Goal: Complete application form

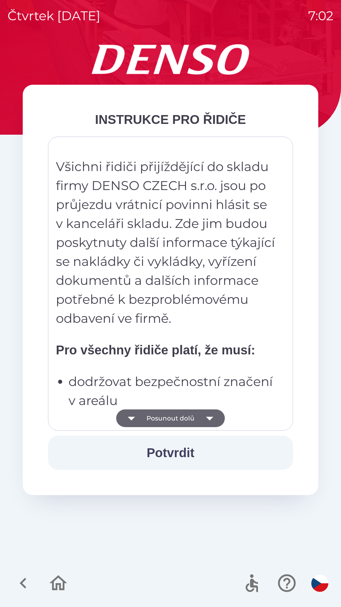
click at [210, 418] on icon "button" at bounding box center [209, 419] width 7 height 4
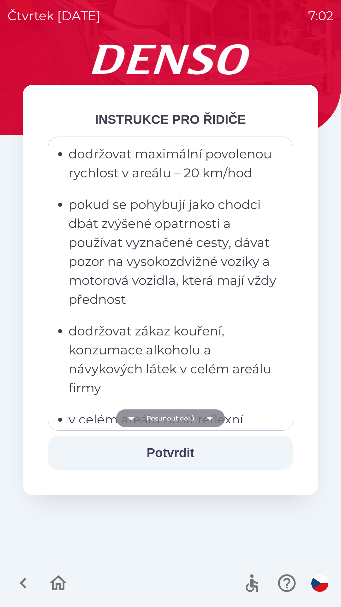
click at [212, 415] on icon "button" at bounding box center [210, 418] width 18 height 18
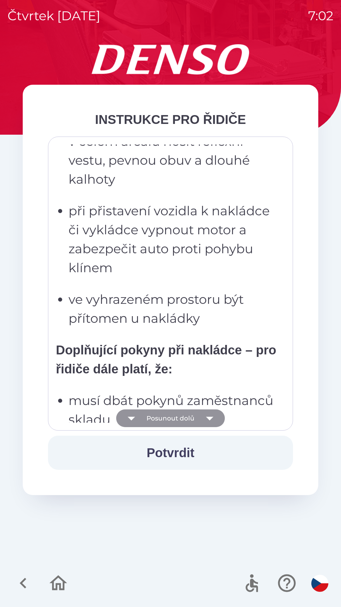
click at [211, 416] on icon "button" at bounding box center [210, 418] width 18 height 18
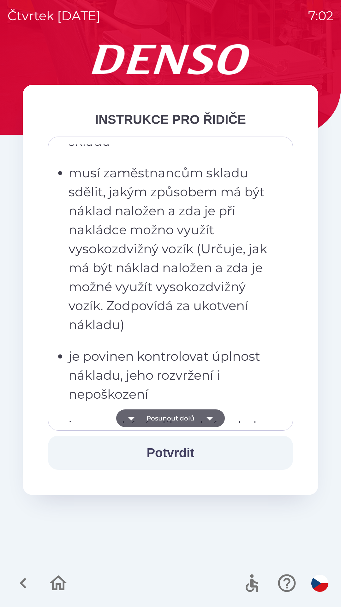
click at [213, 415] on icon "button" at bounding box center [210, 418] width 18 height 18
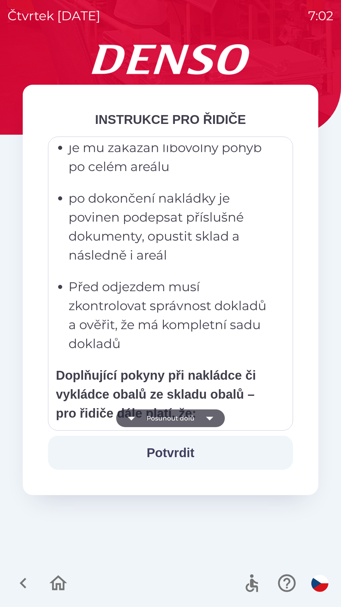
click at [211, 417] on icon "button" at bounding box center [210, 418] width 18 height 18
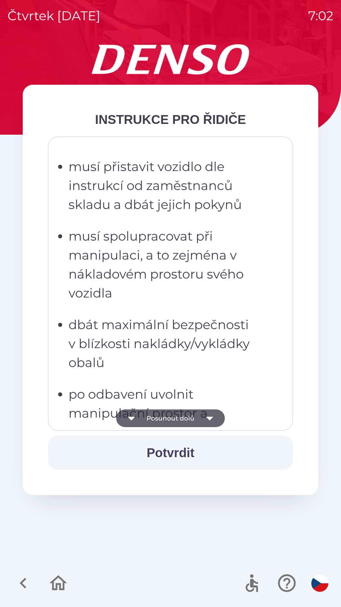
click at [213, 417] on icon "button" at bounding box center [210, 418] width 18 height 18
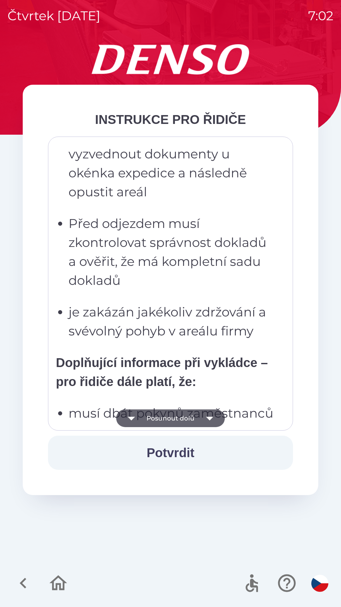
click at [212, 415] on icon "button" at bounding box center [210, 418] width 18 height 18
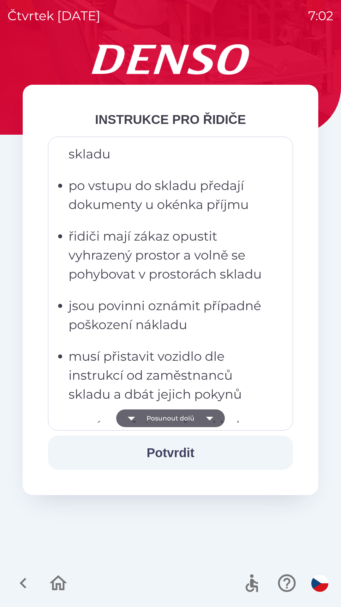
click at [212, 415] on icon "button" at bounding box center [210, 418] width 18 height 18
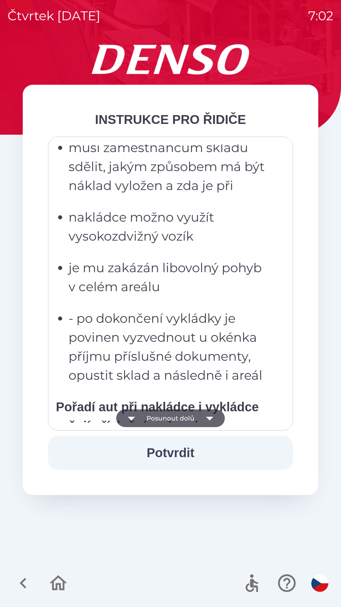
click at [211, 417] on icon "button" at bounding box center [209, 419] width 7 height 4
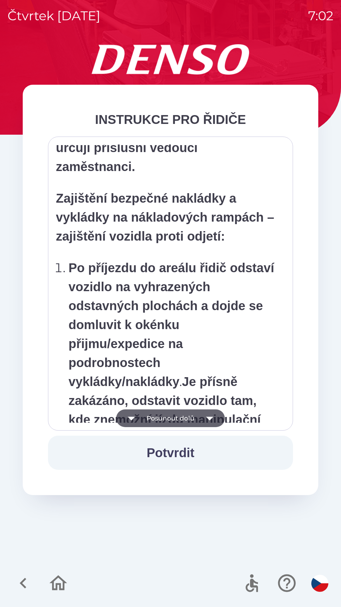
click at [211, 417] on icon "button" at bounding box center [209, 419] width 7 height 4
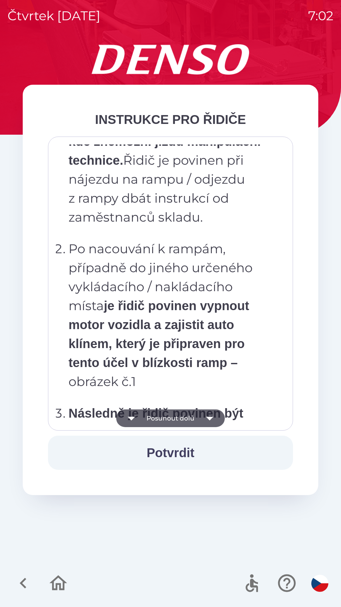
click at [210, 417] on icon "button" at bounding box center [209, 419] width 7 height 4
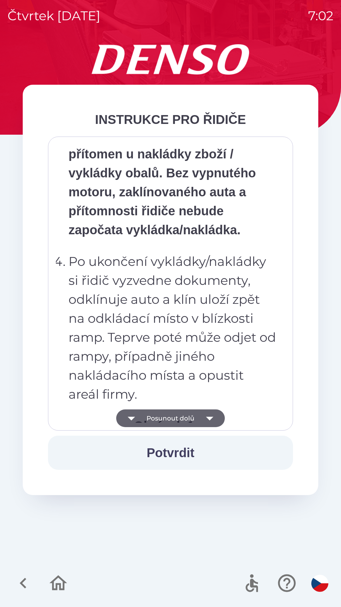
click at [210, 416] on icon "button" at bounding box center [210, 418] width 18 height 18
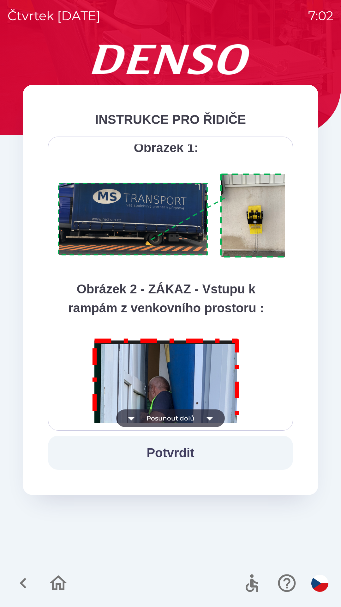
click at [211, 415] on icon "button" at bounding box center [210, 418] width 18 height 18
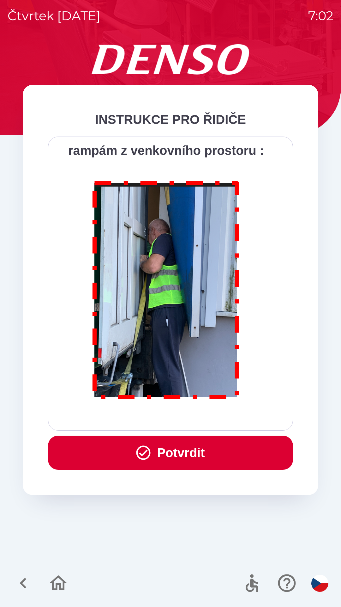
click at [209, 418] on div "Všichni řidiči přijíždějící do skladu firmy DENSO CZECH s.r.o. jsou po průjezdu…" at bounding box center [171, 283] width 230 height 278
click at [210, 416] on div "Všichni řidiči přijíždějící do skladu firmy DENSO CZECH s.r.o. jsou po průjezdu…" at bounding box center [171, 283] width 230 height 278
click at [208, 455] on button "Potvrdit" at bounding box center [170, 453] width 245 height 34
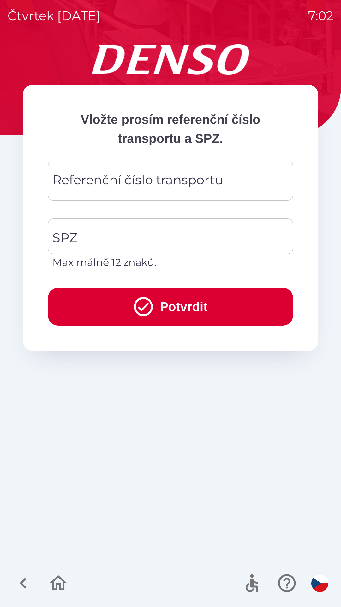
click at [181, 185] on div "Referenční číslo transportu Referenční číslo transportu" at bounding box center [170, 181] width 245 height 40
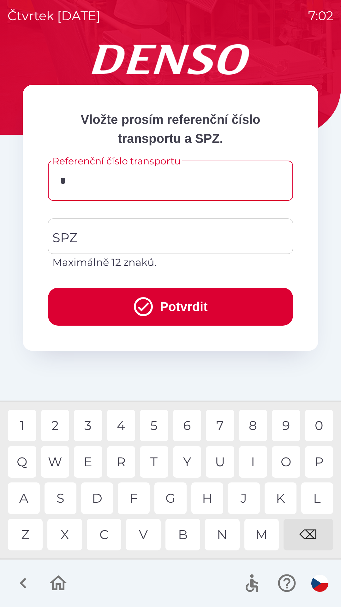
click at [158, 460] on div "T" at bounding box center [154, 462] width 28 height 32
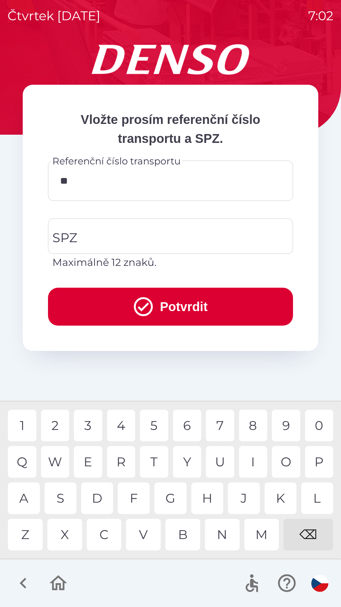
click at [107, 535] on div "C" at bounding box center [104, 535] width 35 height 32
click at [258, 423] on div "8" at bounding box center [253, 426] width 28 height 32
click at [162, 424] on div "5" at bounding box center [154, 426] width 28 height 32
click at [251, 423] on div "8" at bounding box center [253, 426] width 28 height 32
type input "**********"
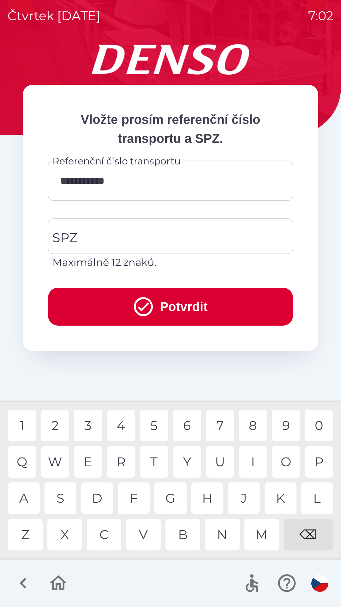
click at [156, 421] on div "5" at bounding box center [154, 426] width 28 height 32
click at [197, 232] on input "SPZ" at bounding box center [166, 236] width 230 height 30
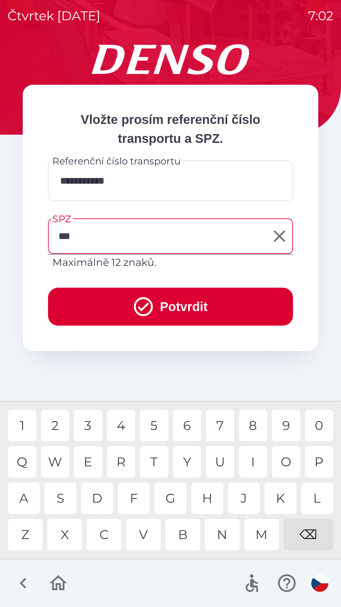
click at [121, 458] on div "R" at bounding box center [121, 462] width 28 height 32
click at [158, 426] on div "5" at bounding box center [154, 426] width 28 height 32
type input "*******"
click at [195, 309] on button "Potvrdit" at bounding box center [170, 307] width 245 height 38
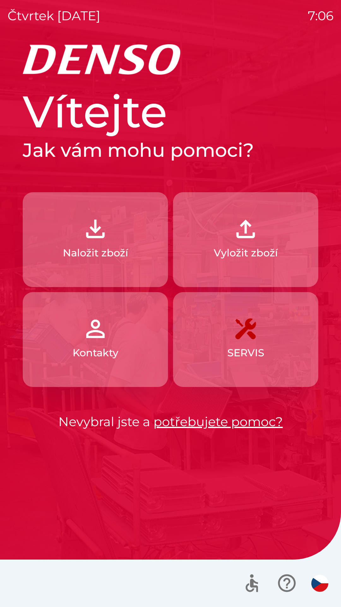
click at [48, 198] on button "Naložit zboží" at bounding box center [95, 239] width 145 height 95
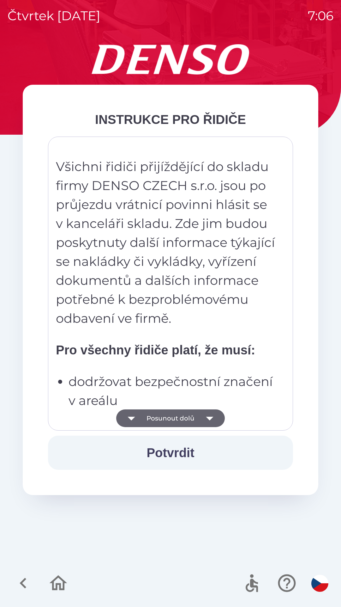
click at [183, 422] on button "Posunout dolů" at bounding box center [170, 418] width 109 height 18
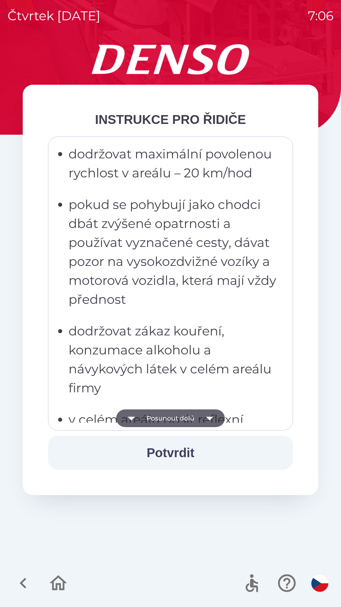
click at [187, 418] on button "Posunout dolů" at bounding box center [170, 418] width 109 height 18
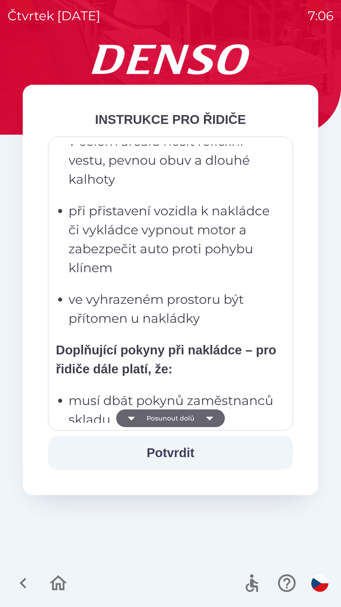
click at [183, 418] on button "Posunout dolů" at bounding box center [170, 418] width 109 height 18
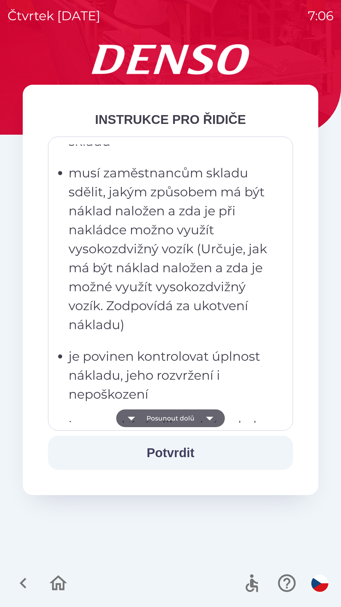
click at [180, 418] on button "Posunout dolů" at bounding box center [170, 418] width 109 height 18
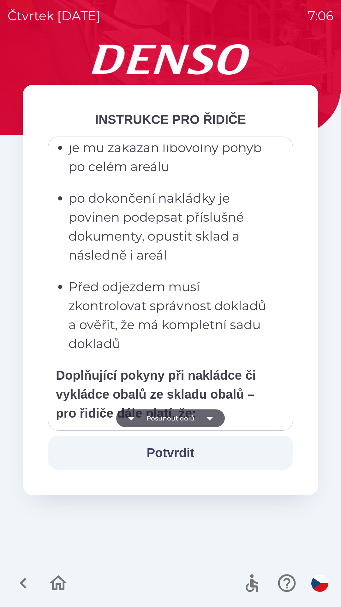
click at [181, 419] on button "Posunout dolů" at bounding box center [170, 418] width 109 height 18
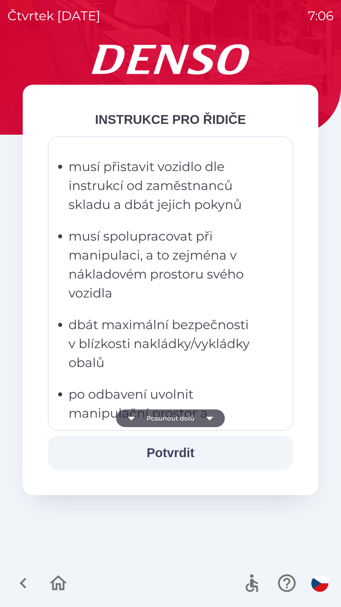
click at [179, 419] on button "Posunout dolů" at bounding box center [170, 418] width 109 height 18
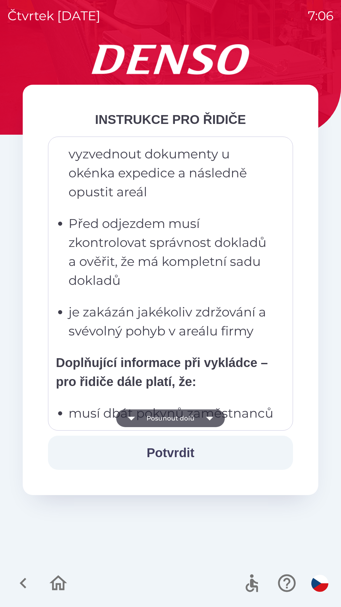
click at [177, 421] on button "Posunout dolů" at bounding box center [170, 418] width 109 height 18
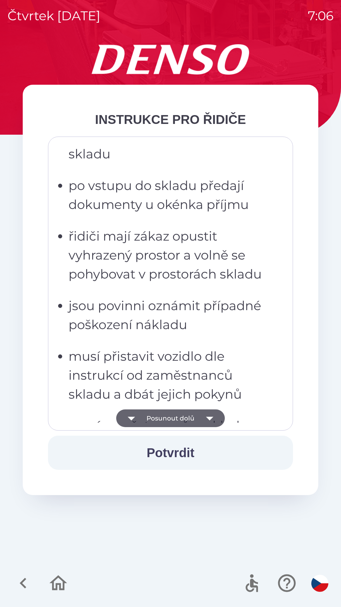
click at [177, 419] on button "Posunout dolů" at bounding box center [170, 418] width 109 height 18
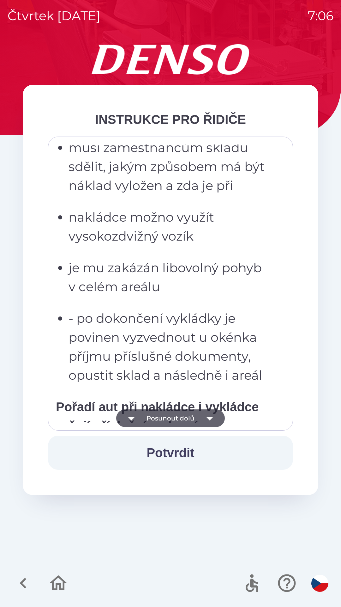
click at [176, 419] on button "Posunout dolů" at bounding box center [170, 418] width 109 height 18
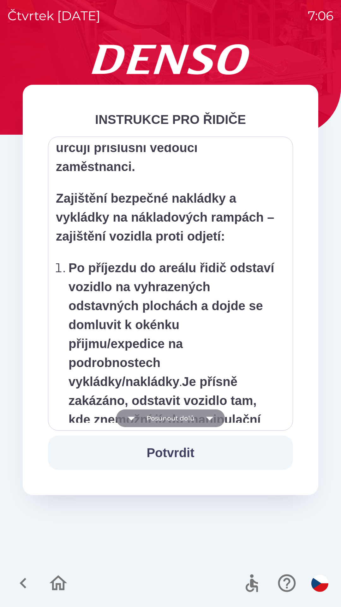
click at [177, 417] on button "Posunout dolů" at bounding box center [170, 418] width 109 height 18
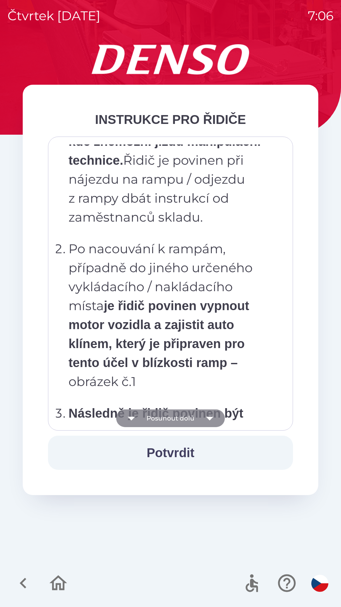
click at [177, 419] on button "Posunout dolů" at bounding box center [170, 418] width 109 height 18
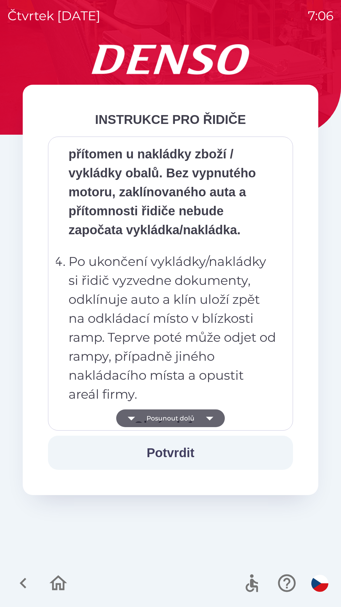
click at [176, 419] on button "Posunout dolů" at bounding box center [170, 418] width 109 height 18
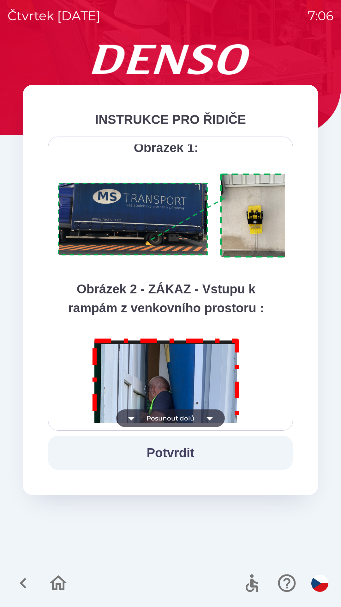
click at [176, 419] on button "Posunout dolů" at bounding box center [170, 418] width 109 height 18
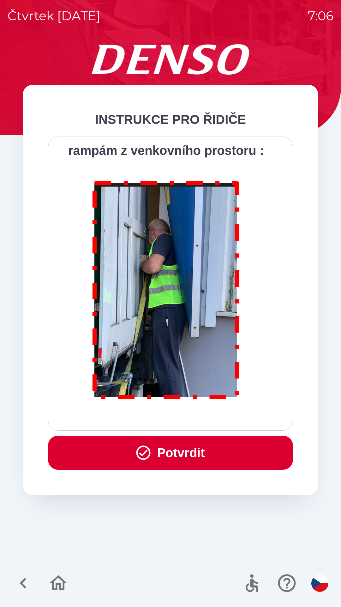
click at [177, 418] on div "Všichni řidiči přijíždějící do skladu firmy DENSO CZECH s.r.o. jsou po průjezdu…" at bounding box center [171, 283] width 230 height 278
click at [182, 455] on button "Potvrdit" at bounding box center [170, 453] width 245 height 34
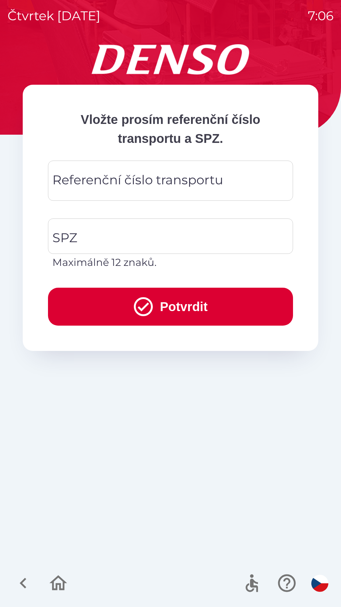
click at [113, 181] on div "Referenční číslo transportu Referenční číslo transportu" at bounding box center [170, 181] width 245 height 40
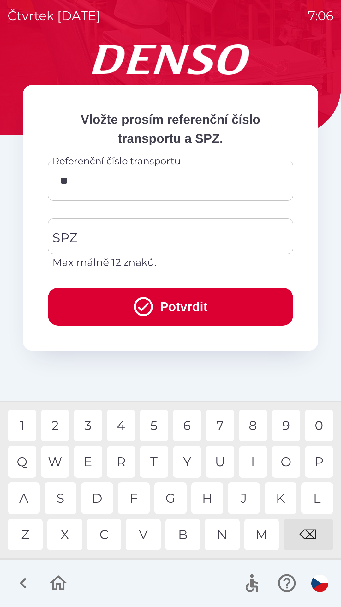
click at [285, 425] on div "9" at bounding box center [286, 426] width 28 height 32
click at [90, 428] on div "3" at bounding box center [88, 426] width 28 height 32
click at [157, 427] on div "5" at bounding box center [154, 426] width 28 height 32
click at [57, 463] on div "W" at bounding box center [55, 462] width 28 height 32
click at [96, 425] on div "3" at bounding box center [88, 426] width 28 height 32
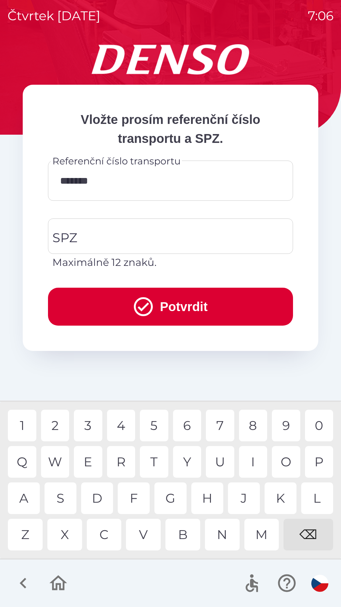
type input "********"
click at [154, 424] on div "5" at bounding box center [154, 426] width 28 height 32
click at [135, 229] on input "SPZ" at bounding box center [166, 236] width 230 height 30
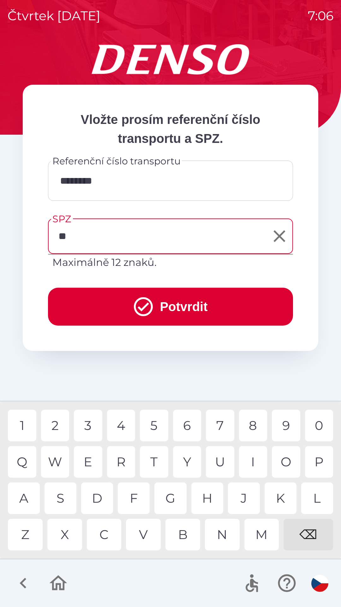
click at [281, 496] on div "K" at bounding box center [281, 498] width 32 height 32
click at [191, 425] on div "6" at bounding box center [187, 426] width 28 height 32
type input "*******"
click at [325, 425] on div "0" at bounding box center [319, 426] width 28 height 32
click at [196, 310] on button "Potvrdit" at bounding box center [170, 307] width 245 height 38
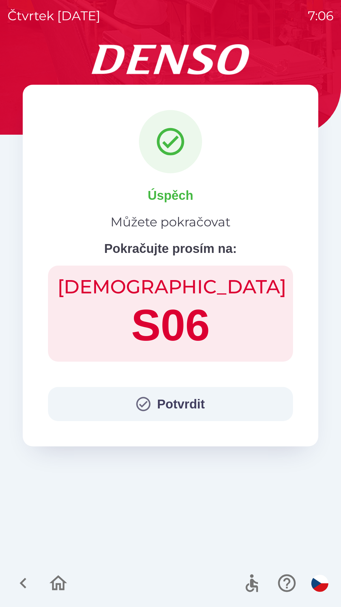
click at [151, 393] on button "Potvrdit" at bounding box center [170, 404] width 245 height 34
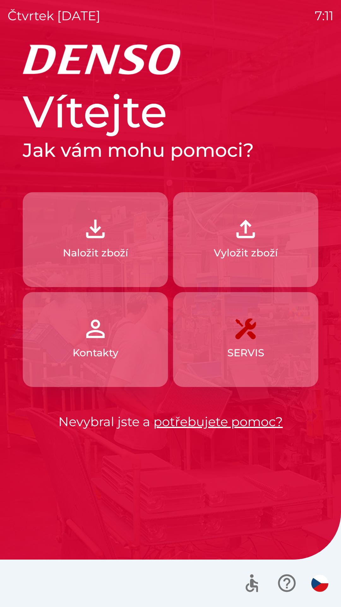
click at [277, 255] on p "Vyložit zboží" at bounding box center [246, 252] width 64 height 15
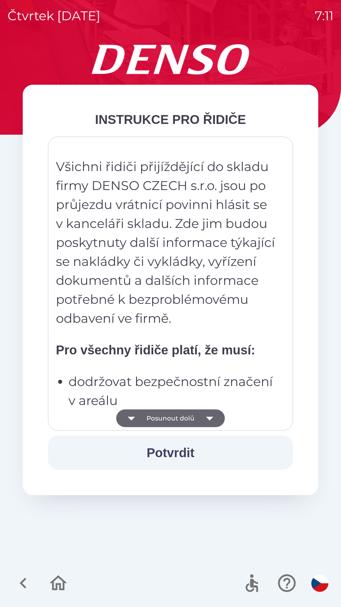
click at [176, 423] on button "Posunout dolů" at bounding box center [170, 418] width 109 height 18
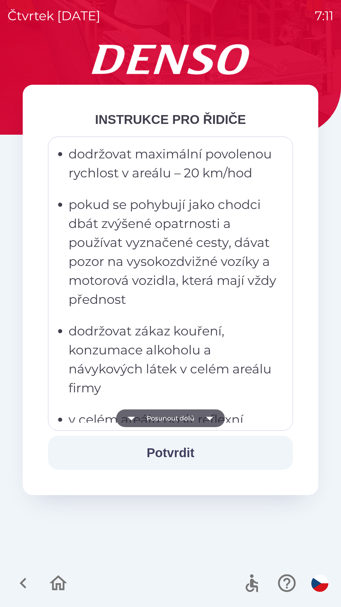
click at [189, 421] on button "Posunout dolů" at bounding box center [170, 418] width 109 height 18
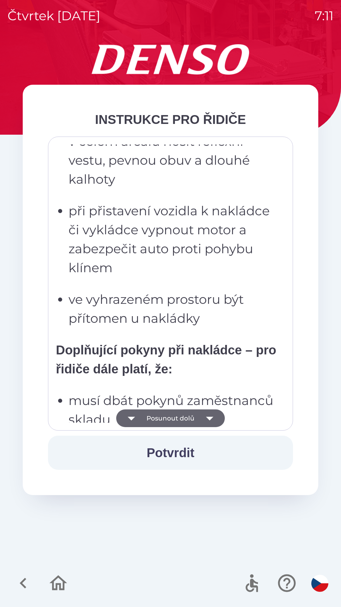
click at [199, 419] on button "Posunout dolů" at bounding box center [170, 418] width 109 height 18
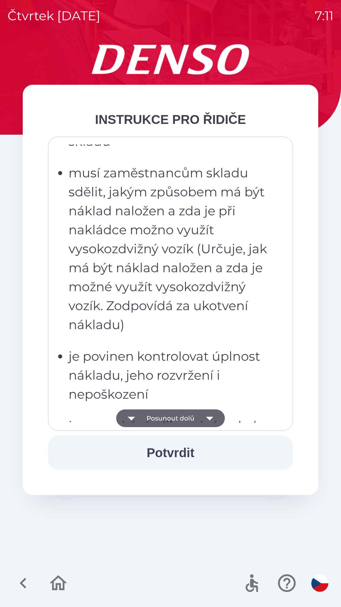
click at [206, 421] on icon "button" at bounding box center [210, 418] width 18 height 18
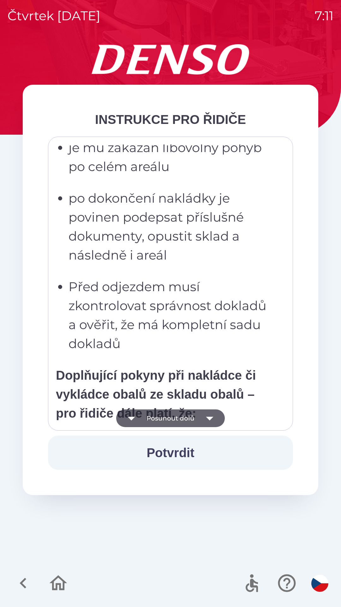
click at [209, 418] on icon "button" at bounding box center [209, 419] width 7 height 4
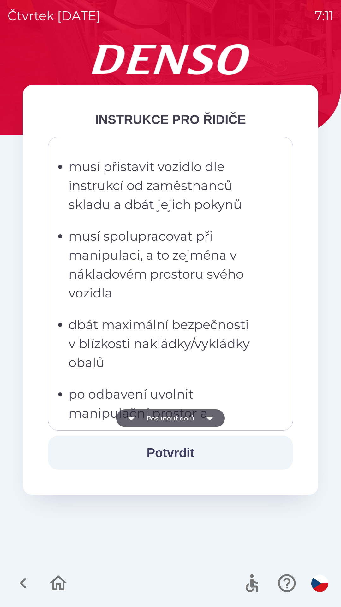
click at [211, 419] on icon "button" at bounding box center [210, 418] width 18 height 18
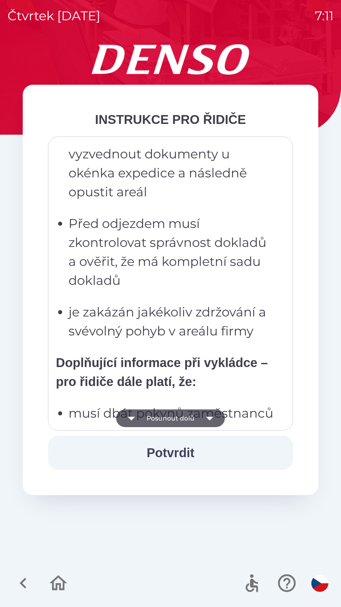
click at [213, 418] on icon "button" at bounding box center [210, 418] width 18 height 18
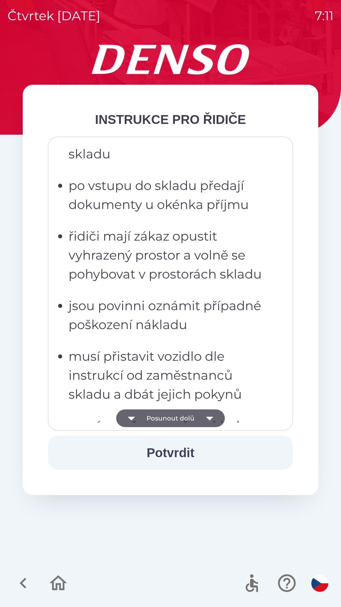
click at [209, 418] on icon "button" at bounding box center [209, 419] width 7 height 4
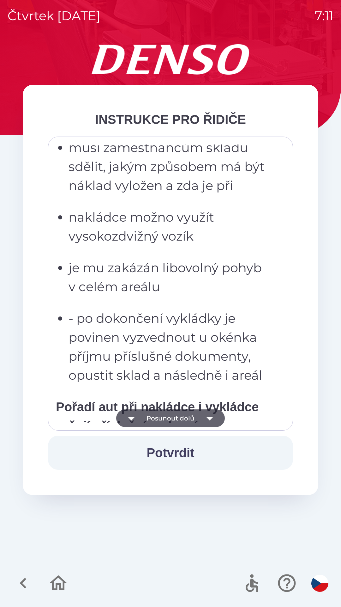
click at [212, 420] on icon "button" at bounding box center [210, 418] width 18 height 18
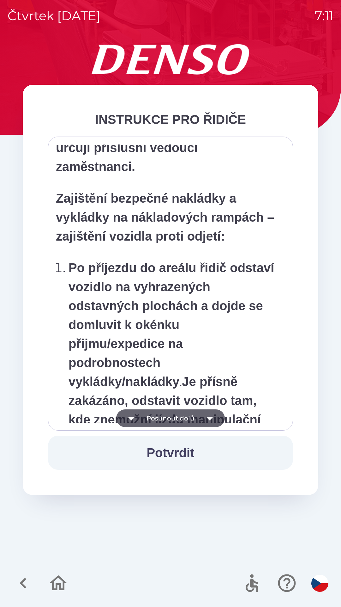
click at [210, 421] on icon "button" at bounding box center [210, 418] width 18 height 18
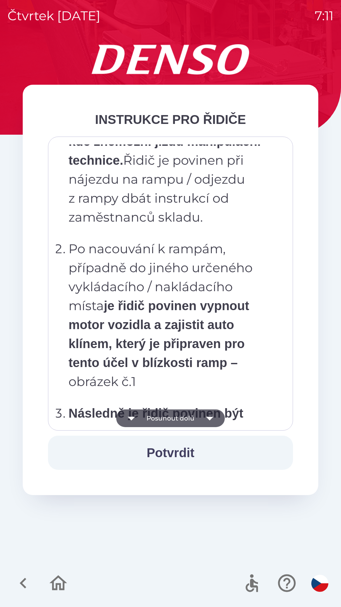
click at [212, 422] on icon "button" at bounding box center [210, 418] width 18 height 18
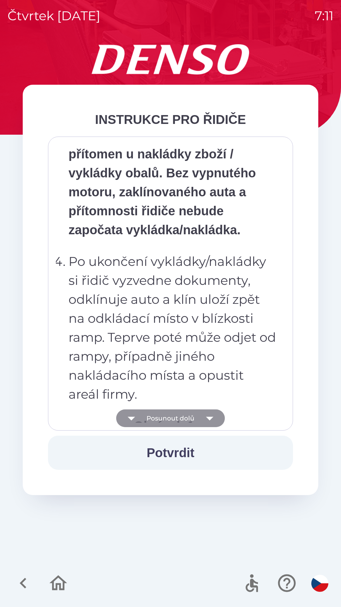
click at [211, 422] on icon "button" at bounding box center [210, 418] width 18 height 18
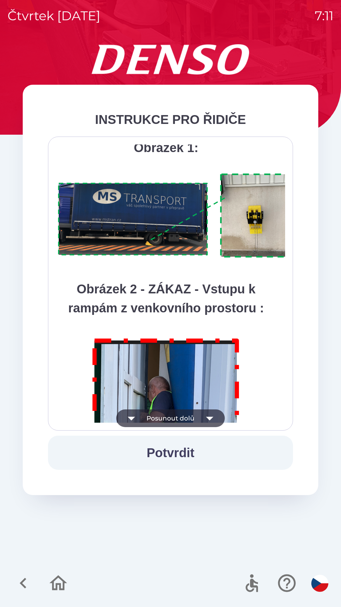
click at [210, 419] on icon "button" at bounding box center [209, 419] width 7 height 4
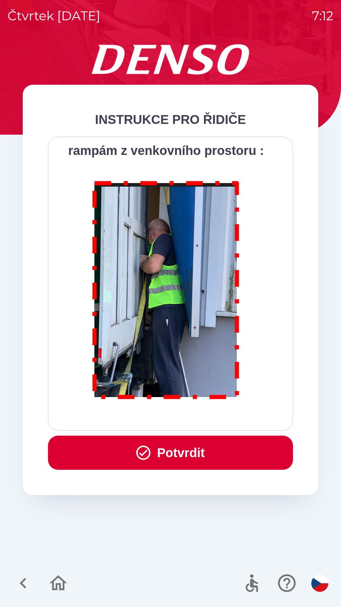
click at [200, 448] on button "Potvrdit" at bounding box center [170, 453] width 245 height 34
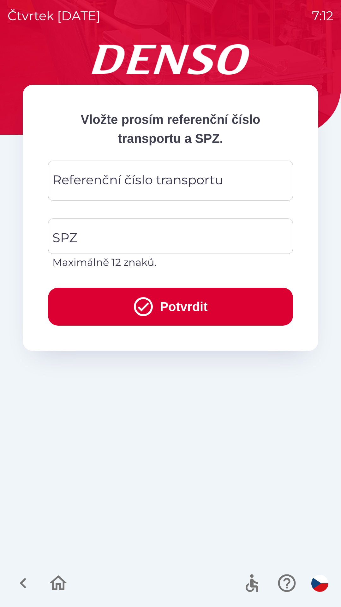
click at [114, 185] on div "Referenční číslo transportu Referenční číslo transportu" at bounding box center [170, 181] width 245 height 40
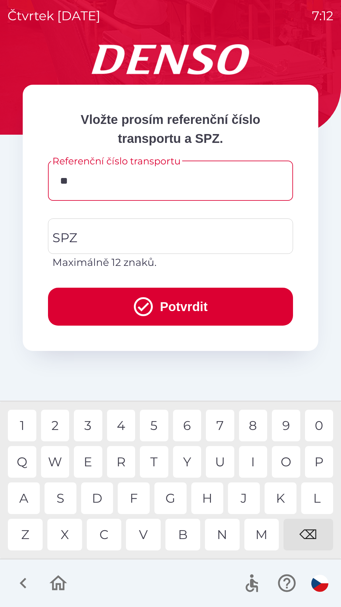
click at [25, 466] on div "Q" at bounding box center [22, 462] width 28 height 32
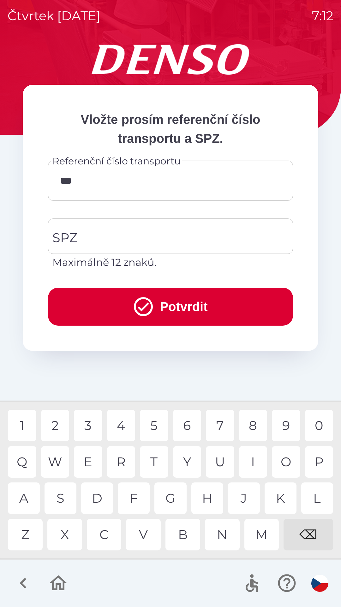
click at [189, 535] on div "B" at bounding box center [183, 535] width 35 height 32
click at [58, 467] on div "W" at bounding box center [55, 462] width 28 height 32
type input "*********"
click at [157, 426] on div "5" at bounding box center [154, 426] width 28 height 32
click at [216, 305] on button "Potvrdit" at bounding box center [170, 307] width 245 height 38
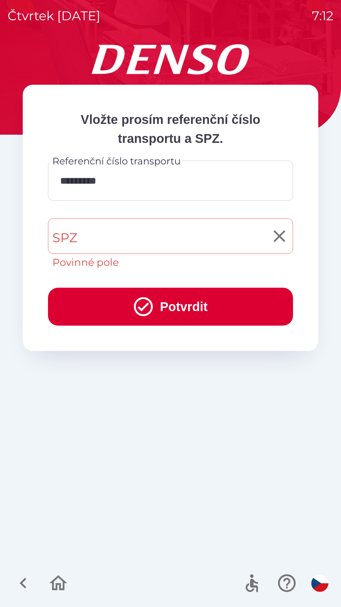
click at [117, 243] on input "SPZ" at bounding box center [166, 236] width 230 height 30
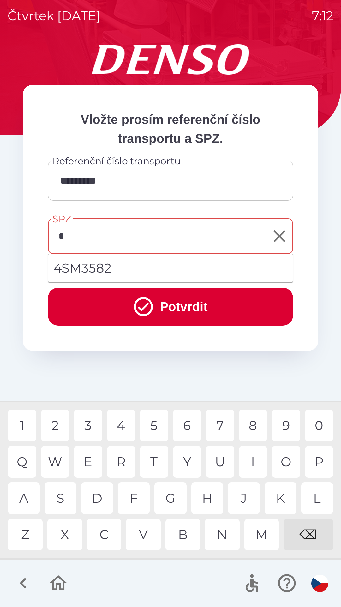
click at [59, 420] on div "2" at bounding box center [55, 426] width 28 height 32
click at [287, 430] on div "9" at bounding box center [286, 426] width 28 height 32
type input "*******"
click at [208, 306] on button "Potvrdit" at bounding box center [170, 307] width 245 height 38
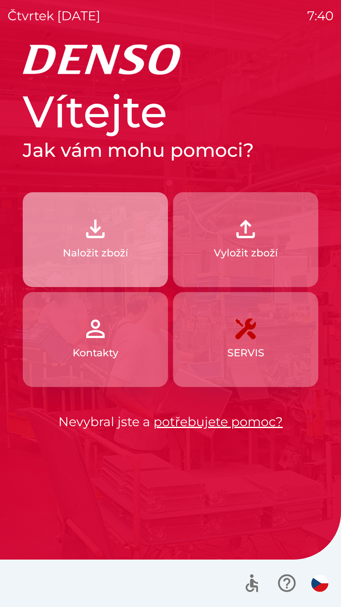
click at [76, 246] on p "Naložit zboží" at bounding box center [95, 252] width 65 height 15
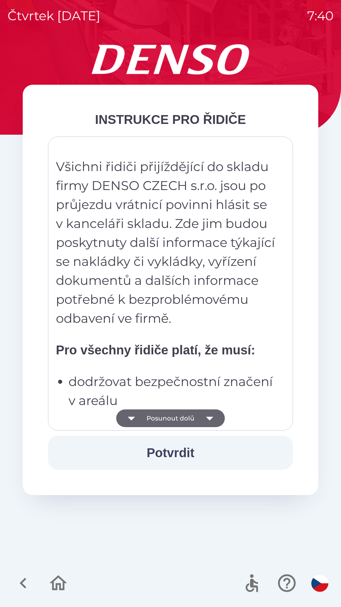
click at [140, 412] on icon "button" at bounding box center [132, 418] width 18 height 18
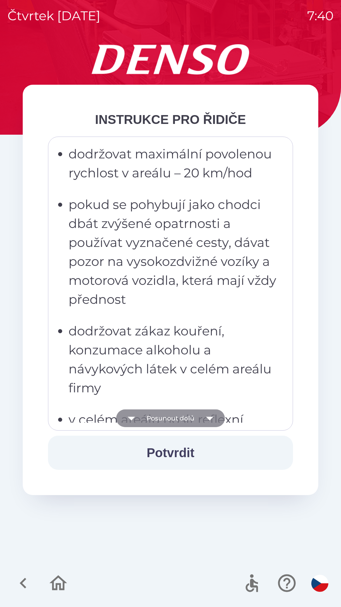
click at [142, 423] on button "Posunout dolů" at bounding box center [170, 418] width 109 height 18
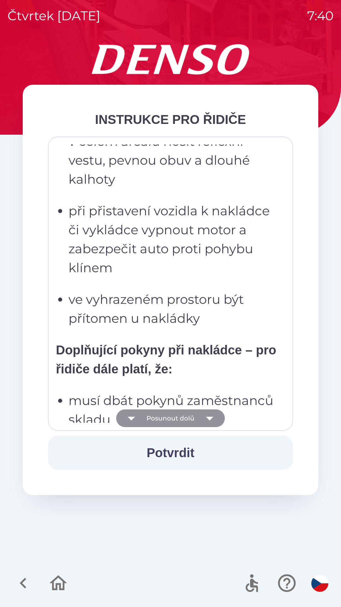
click at [145, 422] on button "Posunout dolů" at bounding box center [170, 418] width 109 height 18
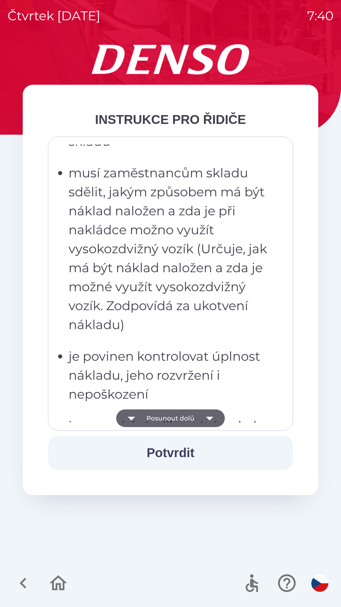
click at [150, 425] on button "Posunout dolů" at bounding box center [170, 418] width 109 height 18
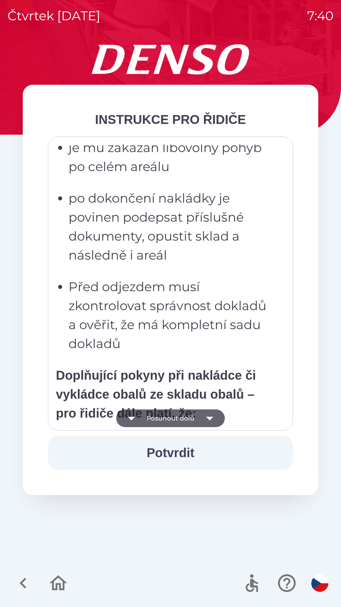
click at [151, 423] on button "Posunout dolů" at bounding box center [170, 418] width 109 height 18
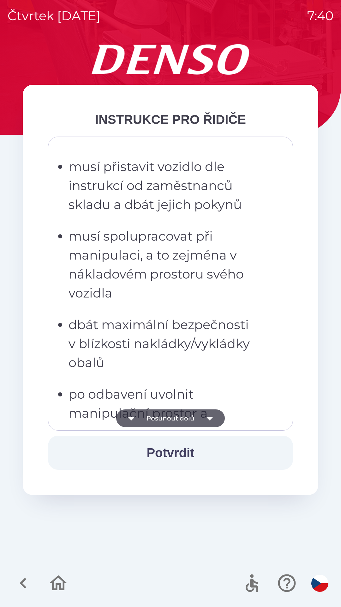
click at [150, 417] on button "Posunout dolů" at bounding box center [170, 418] width 109 height 18
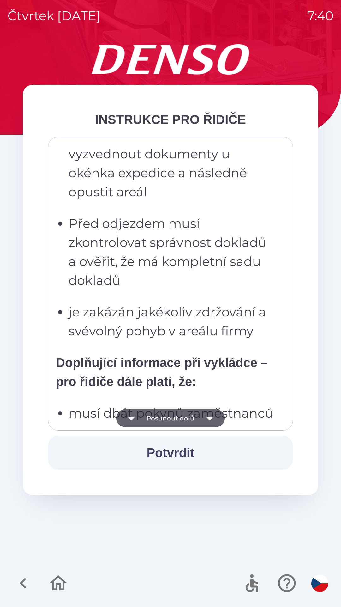
click at [146, 417] on button "Posunout dolů" at bounding box center [170, 418] width 109 height 18
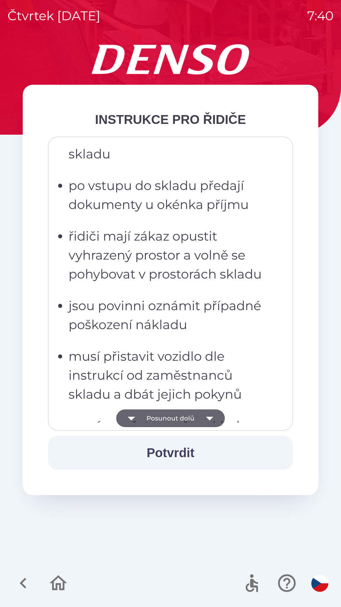
click at [152, 423] on button "Posunout dolů" at bounding box center [170, 418] width 109 height 18
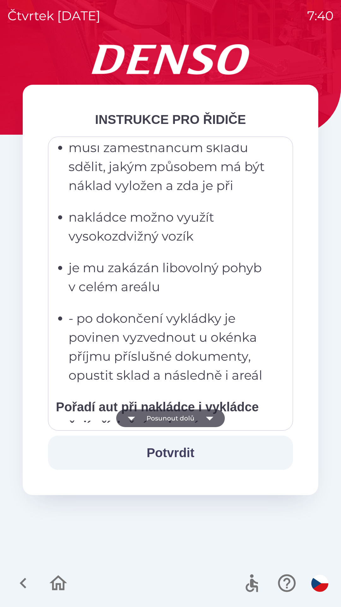
click at [149, 421] on button "Posunout dolů" at bounding box center [170, 418] width 109 height 18
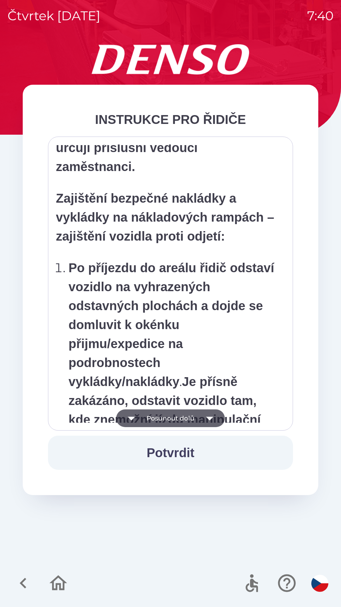
click at [151, 419] on button "Posunout dolů" at bounding box center [170, 418] width 109 height 18
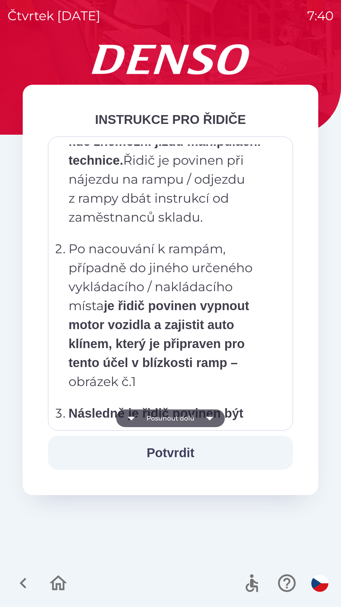
click at [154, 423] on button "Posunout dolů" at bounding box center [170, 418] width 109 height 18
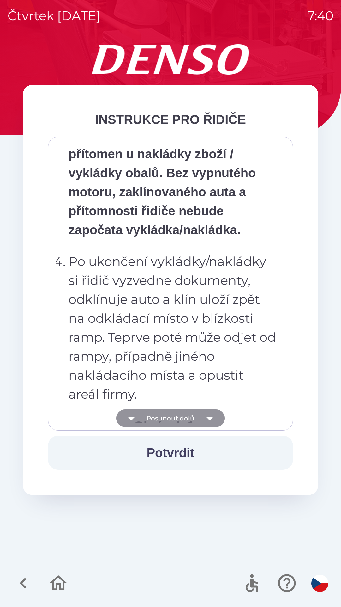
click at [157, 418] on button "Posunout dolů" at bounding box center [170, 418] width 109 height 18
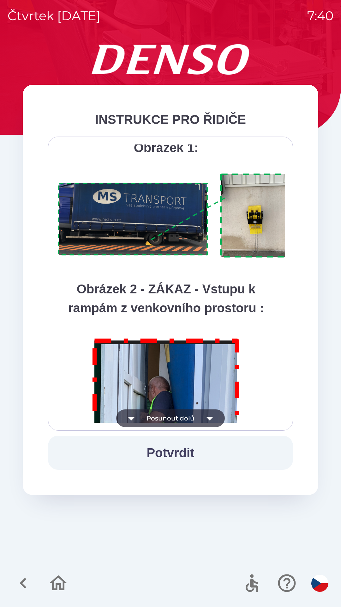
click at [159, 419] on button "Posunout dolů" at bounding box center [170, 418] width 109 height 18
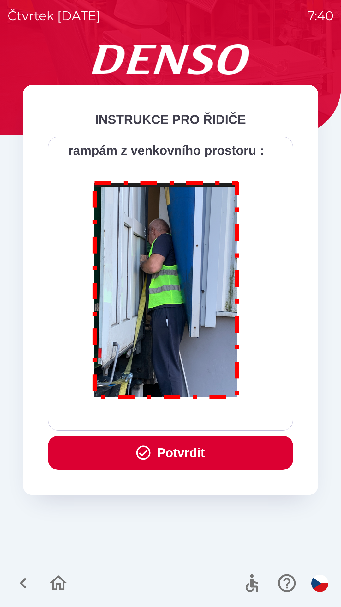
click at [164, 456] on button "Potvrdit" at bounding box center [170, 453] width 245 height 34
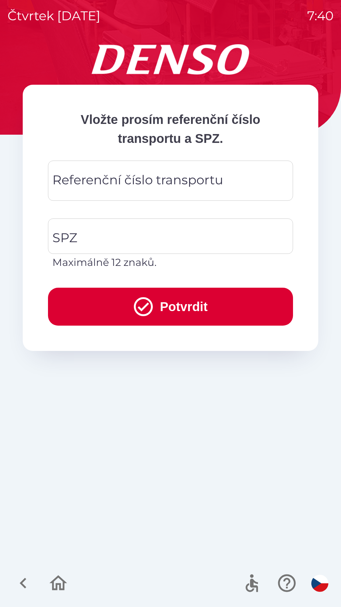
click at [72, 175] on div "Referenční číslo transportu Referenční číslo transportu" at bounding box center [170, 181] width 245 height 40
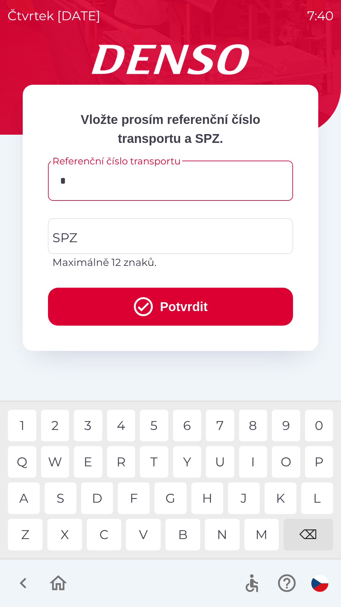
click at [85, 428] on div "3" at bounding box center [88, 426] width 28 height 32
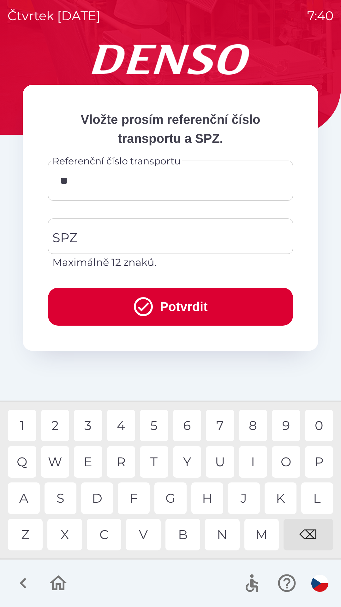
click at [119, 427] on div "4" at bounding box center [121, 426] width 28 height 32
click at [154, 425] on div "5" at bounding box center [154, 426] width 28 height 32
click at [318, 424] on div "0" at bounding box center [319, 426] width 28 height 32
type input "*****"
click at [89, 427] on div "3" at bounding box center [88, 426] width 28 height 32
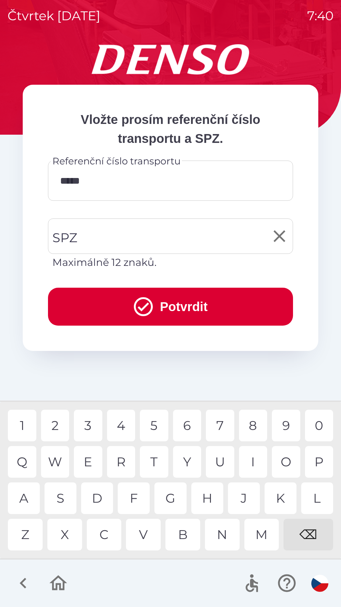
click at [74, 237] on div "SPZ SPZ Maximálně 12 znaků." at bounding box center [170, 244] width 245 height 52
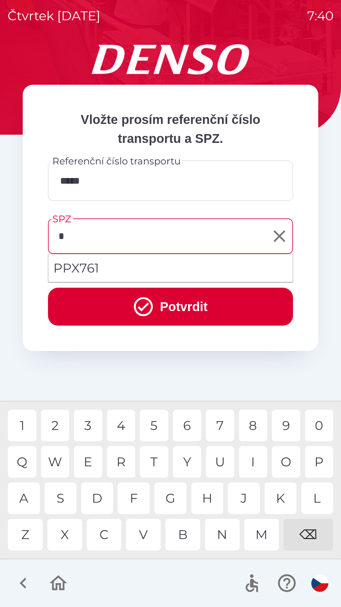
click at [222, 430] on div "7" at bounding box center [220, 426] width 28 height 32
click at [105, 533] on div "C" at bounding box center [104, 535] width 35 height 32
click at [92, 423] on div "3" at bounding box center [88, 426] width 28 height 32
click at [120, 425] on div "4" at bounding box center [121, 426] width 28 height 32
click at [55, 427] on div "2" at bounding box center [55, 426] width 28 height 32
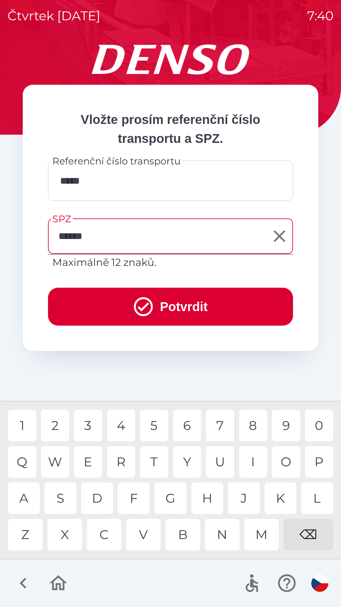
click at [323, 426] on div "0" at bounding box center [319, 426] width 28 height 32
type input "*******"
click at [92, 308] on button "Potvrdit" at bounding box center [170, 307] width 245 height 38
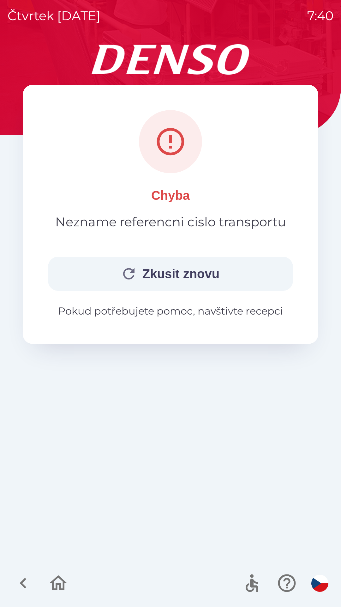
click at [131, 276] on icon "button" at bounding box center [128, 273] width 11 height 11
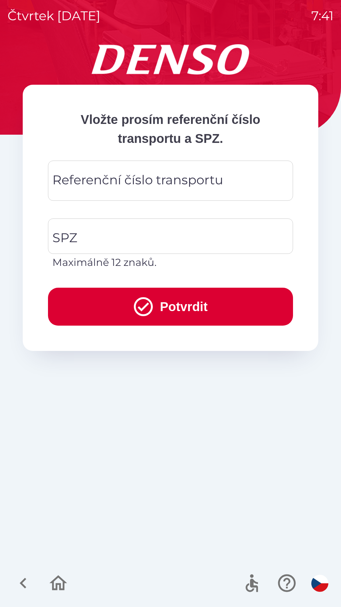
click at [61, 182] on div "Referenční číslo transportu Referenční číslo transportu" at bounding box center [170, 181] width 245 height 40
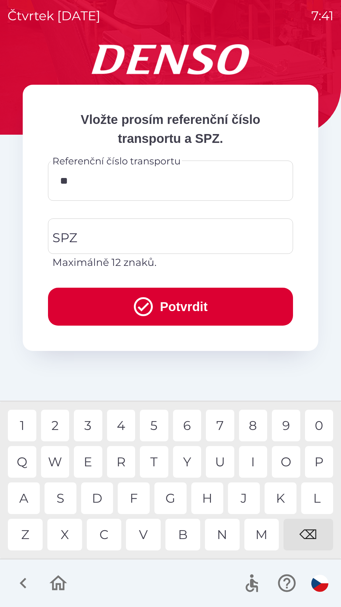
click at [222, 430] on div "7" at bounding box center [220, 426] width 28 height 32
click at [152, 427] on div "5" at bounding box center [154, 426] width 28 height 32
click at [119, 424] on div "4" at bounding box center [121, 426] width 28 height 32
click at [120, 425] on div "4" at bounding box center [121, 426] width 28 height 32
click at [217, 428] on div "7" at bounding box center [220, 426] width 28 height 32
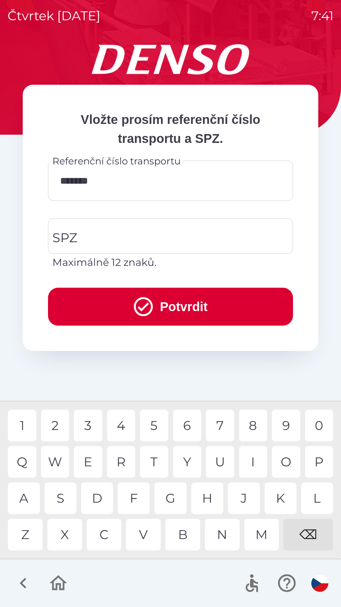
click at [221, 427] on div "7" at bounding box center [220, 426] width 28 height 32
type input "*********"
click at [22, 426] on div "1" at bounding box center [22, 426] width 28 height 32
click at [83, 237] on input "SPZ" at bounding box center [166, 236] width 230 height 30
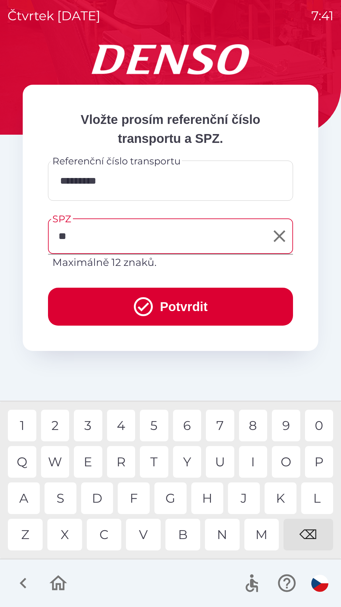
click at [102, 533] on div "C" at bounding box center [104, 535] width 35 height 32
click at [86, 427] on div "3" at bounding box center [88, 426] width 28 height 32
click at [123, 426] on div "4" at bounding box center [121, 426] width 28 height 32
click at [57, 426] on div "2" at bounding box center [55, 426] width 28 height 32
type input "*******"
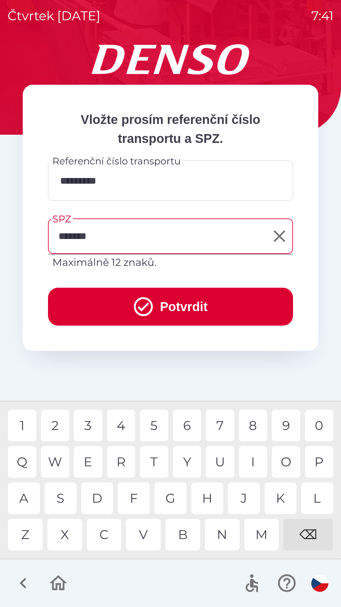
click at [251, 426] on div "8" at bounding box center [253, 426] width 28 height 32
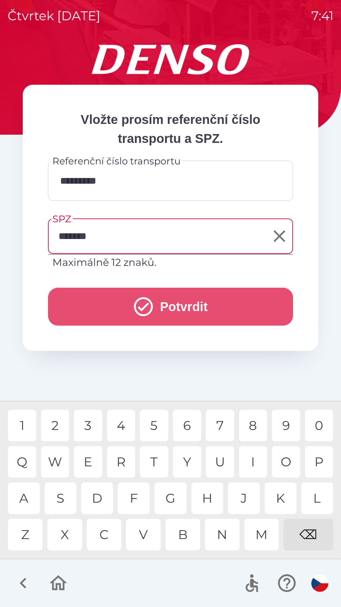
click at [132, 294] on button "Potvrdit" at bounding box center [170, 307] width 245 height 38
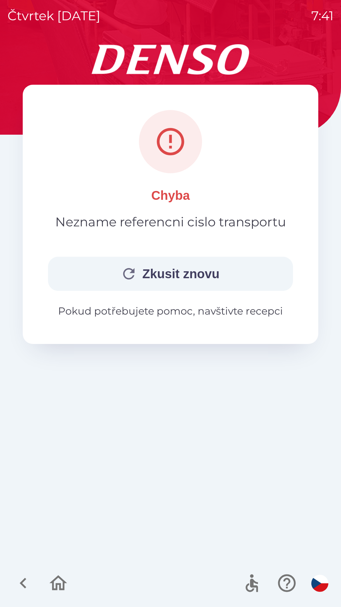
click at [152, 274] on button "Zkusit znovu" at bounding box center [170, 274] width 245 height 34
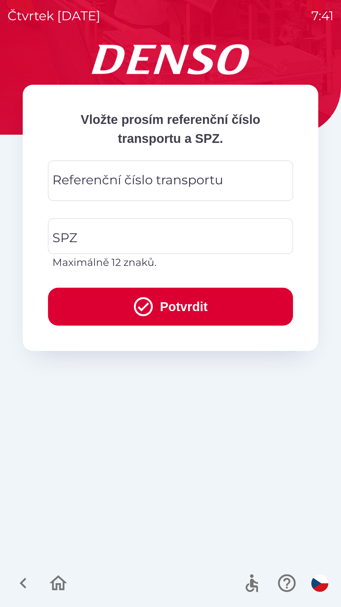
click at [86, 182] on div "Referenční číslo transportu Referenční číslo transportu" at bounding box center [170, 181] width 245 height 40
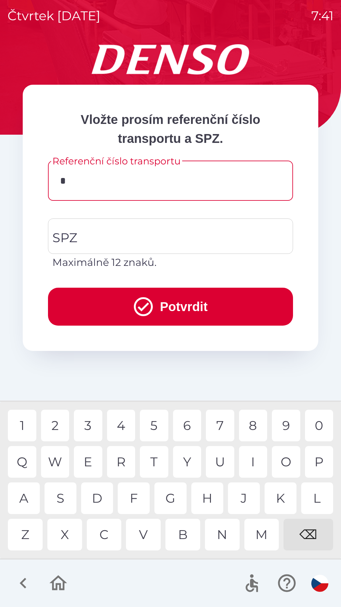
click at [88, 426] on div "3" at bounding box center [88, 426] width 28 height 32
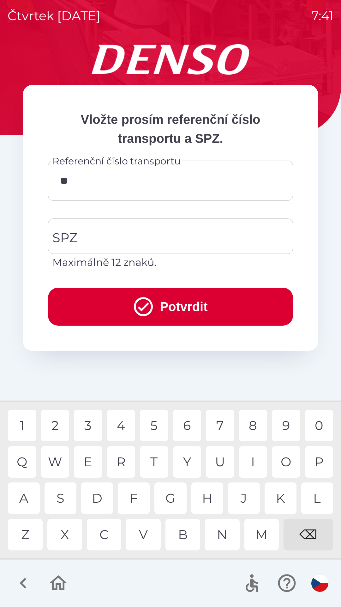
click at [121, 429] on div "4" at bounding box center [121, 426] width 28 height 32
click at [154, 423] on div "5" at bounding box center [154, 426] width 28 height 32
click at [89, 430] on div "3" at bounding box center [88, 426] width 28 height 32
click at [83, 429] on div "3" at bounding box center [88, 426] width 28 height 32
type input "******"
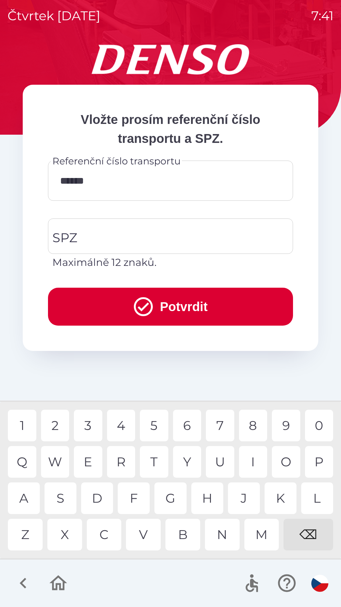
click at [21, 421] on div "1" at bounding box center [22, 426] width 28 height 32
click at [86, 234] on input "SPZ" at bounding box center [166, 236] width 230 height 30
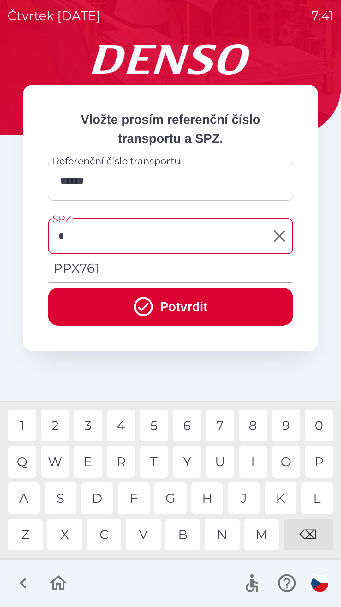
click at [218, 426] on div "7" at bounding box center [220, 426] width 28 height 32
click at [102, 532] on div "C" at bounding box center [104, 535] width 35 height 32
click at [87, 424] on div "3" at bounding box center [88, 426] width 28 height 32
click at [123, 429] on div "4" at bounding box center [121, 426] width 28 height 32
click at [55, 426] on div "2" at bounding box center [55, 426] width 28 height 32
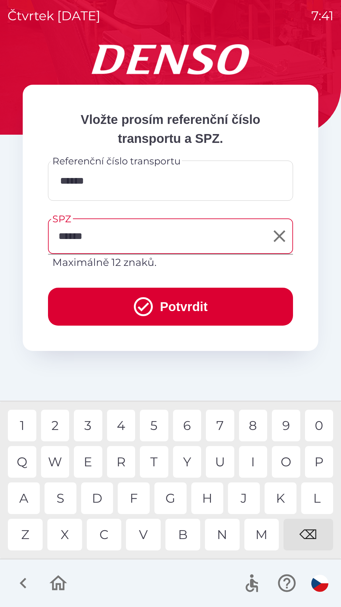
click at [327, 426] on div "0" at bounding box center [319, 426] width 28 height 32
type input "*******"
click at [138, 302] on icon "submit" at bounding box center [143, 306] width 23 height 23
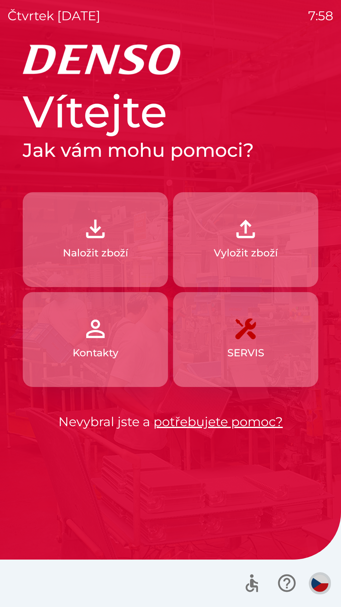
click at [322, 581] on img "button" at bounding box center [320, 583] width 17 height 17
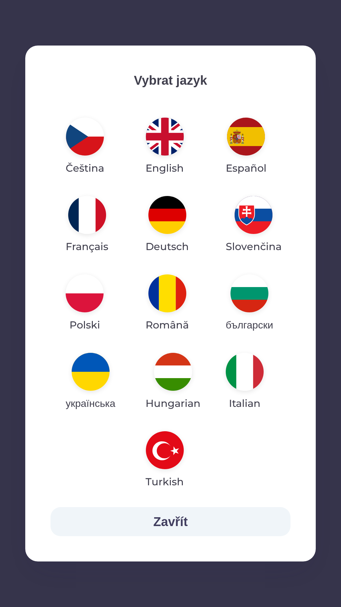
click at [174, 364] on img "button" at bounding box center [173, 372] width 38 height 38
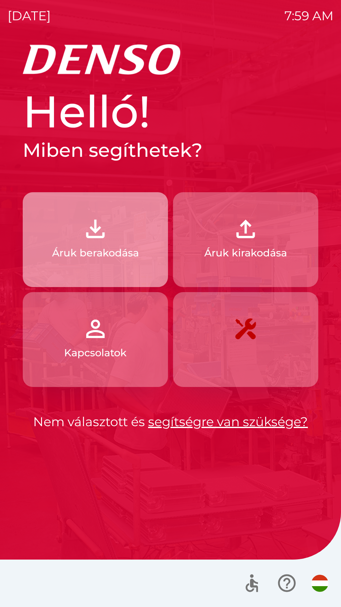
click at [135, 254] on p "Áruk berakodása" at bounding box center [95, 252] width 87 height 15
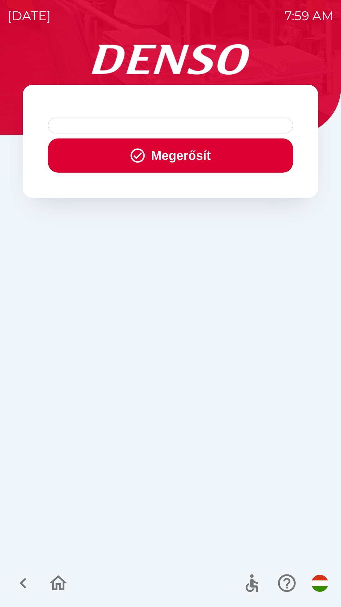
click at [156, 160] on button "Megerősít" at bounding box center [170, 155] width 245 height 34
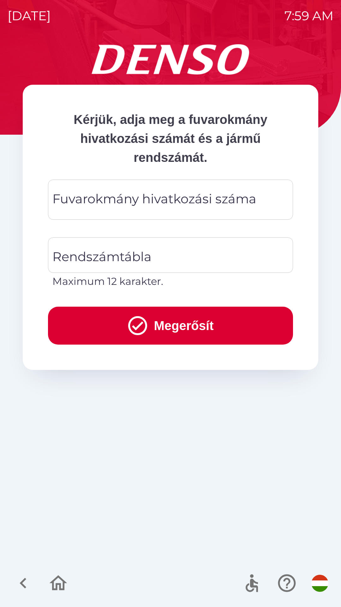
click at [150, 198] on div "Fuvarokmány hivatkozási száma Fuvarokmány hivatkozási száma" at bounding box center [170, 200] width 245 height 40
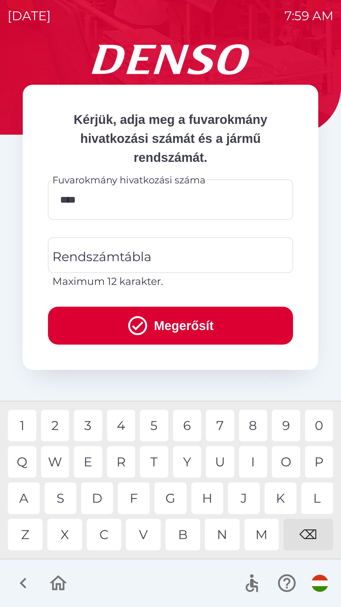
click at [284, 427] on div "9" at bounding box center [286, 426] width 28 height 32
click at [89, 426] on div "3" at bounding box center [88, 426] width 28 height 32
click at [248, 431] on div "8" at bounding box center [253, 426] width 28 height 32
click at [134, 258] on div "Rendszámtábla Rendszámtábla Maximum 12 karakter." at bounding box center [170, 263] width 245 height 52
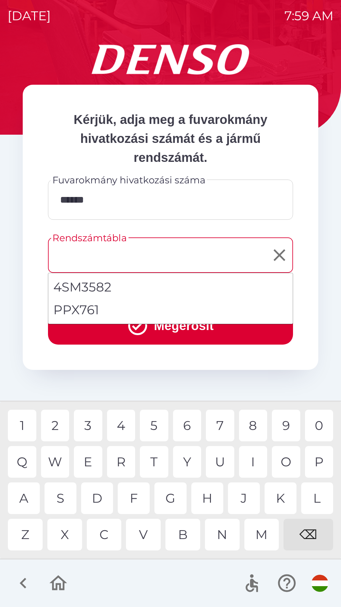
click at [114, 207] on input "******" at bounding box center [171, 199] width 230 height 25
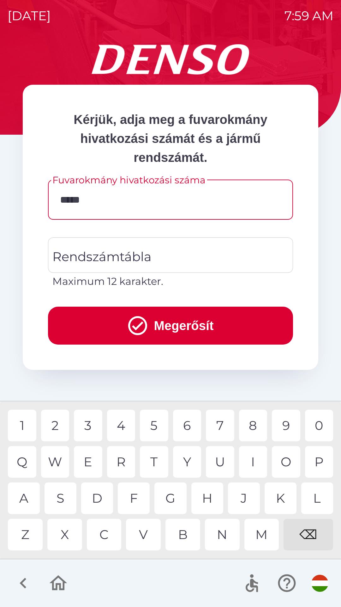
click at [313, 538] on div "⌫" at bounding box center [309, 535] width 50 height 32
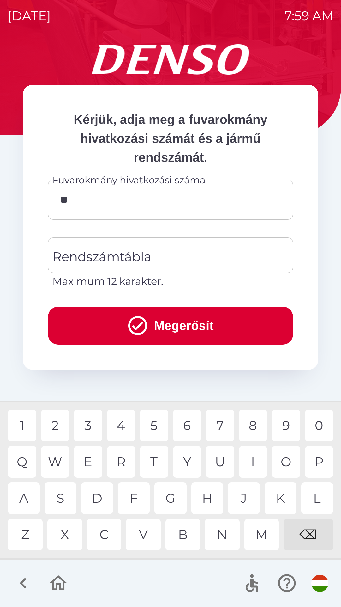
click at [303, 534] on div "⌫" at bounding box center [309, 535] width 50 height 32
type input "*"
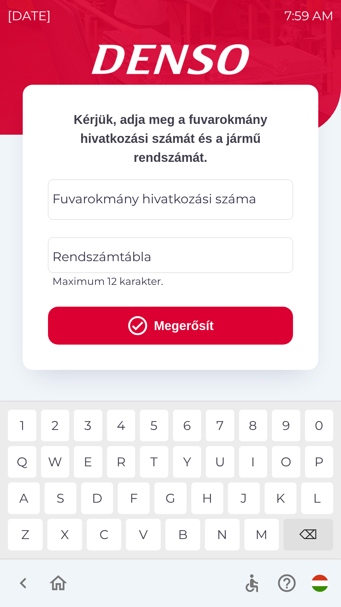
click at [306, 533] on div "⌫" at bounding box center [309, 535] width 50 height 32
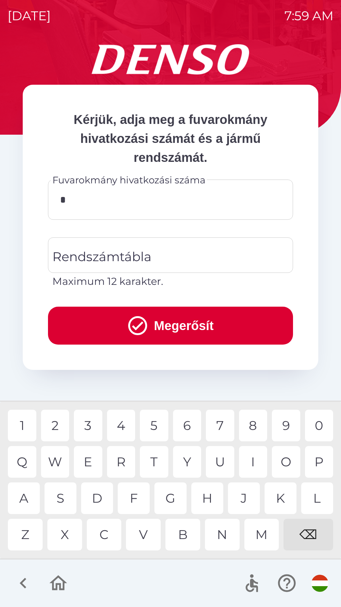
click at [28, 426] on div "1" at bounding box center [22, 426] width 28 height 32
click at [280, 429] on div "9" at bounding box center [286, 426] width 28 height 32
click at [281, 426] on div "9" at bounding box center [286, 426] width 28 height 32
click at [326, 428] on div "0" at bounding box center [319, 426] width 28 height 32
click at [54, 427] on div "2" at bounding box center [55, 426] width 28 height 32
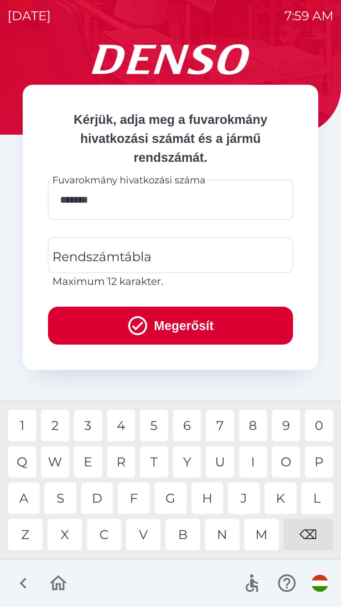
click at [319, 426] on div "0" at bounding box center [319, 426] width 28 height 32
type input "********"
click at [120, 428] on div "4" at bounding box center [121, 426] width 28 height 32
click at [78, 248] on div "Rendszámtábla Rendszámtábla Maximum 12 karakter." at bounding box center [170, 263] width 245 height 52
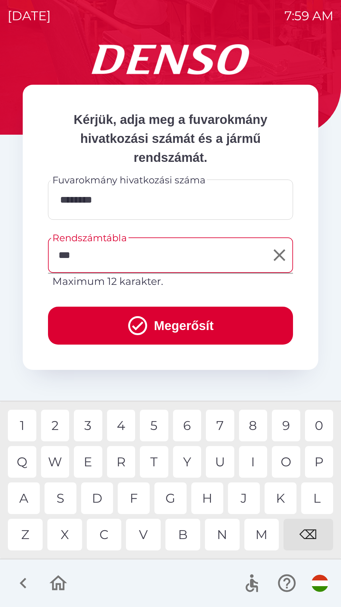
click at [37, 530] on div "Z" at bounding box center [25, 535] width 35 height 32
click at [279, 432] on div "9" at bounding box center [286, 426] width 28 height 32
type input "******"
click at [246, 426] on div "8" at bounding box center [253, 426] width 28 height 32
click at [200, 325] on button "Megerősít" at bounding box center [170, 326] width 245 height 38
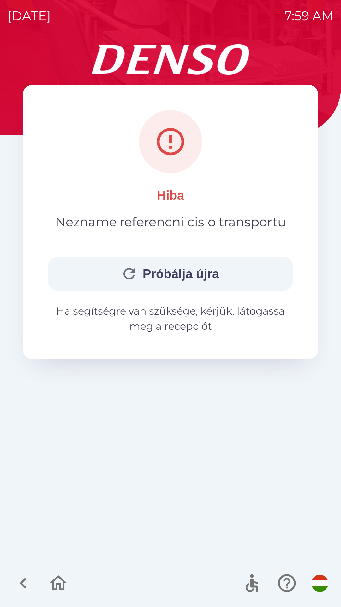
click at [192, 275] on button "Próbálja újra" at bounding box center [170, 274] width 245 height 34
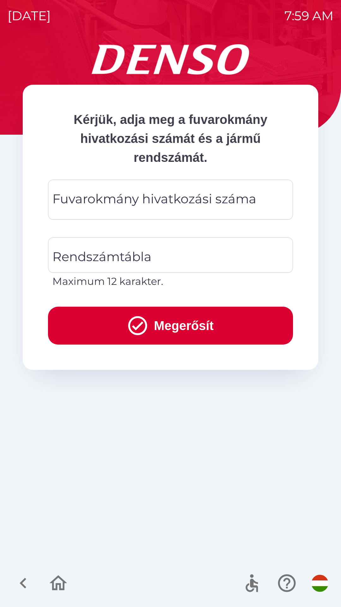
click at [122, 205] on div "Fuvarokmány hivatkozási száma Fuvarokmány hivatkozási száma" at bounding box center [170, 200] width 245 height 40
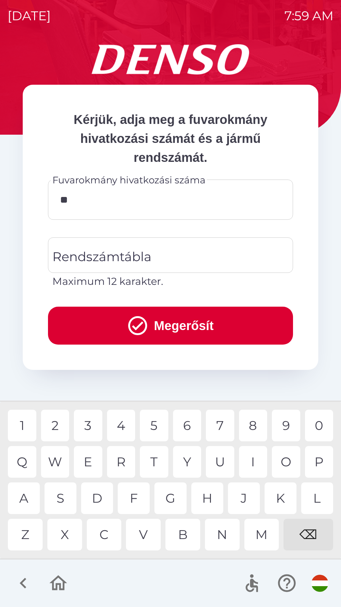
click at [280, 429] on div "9" at bounding box center [286, 426] width 28 height 32
click at [312, 429] on div "0" at bounding box center [319, 426] width 28 height 32
click at [320, 423] on div "0" at bounding box center [319, 426] width 28 height 32
type input "********"
click at [125, 256] on div "Rendszámtábla Rendszámtábla Maximum 12 karakter." at bounding box center [170, 263] width 245 height 52
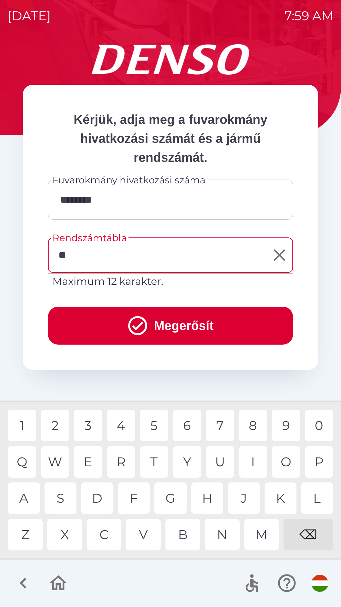
click at [107, 544] on div "C" at bounding box center [104, 535] width 35 height 32
click at [89, 428] on div "3" at bounding box center [88, 426] width 28 height 32
type input "******"
click at [277, 256] on icon "Clear" at bounding box center [280, 255] width 20 height 20
click at [101, 546] on div "C" at bounding box center [104, 535] width 35 height 32
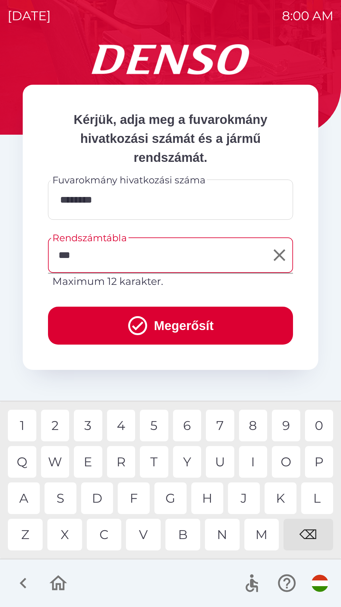
click at [30, 539] on div "Z" at bounding box center [25, 535] width 35 height 32
type input "******"
click at [255, 428] on div "8" at bounding box center [253, 426] width 28 height 32
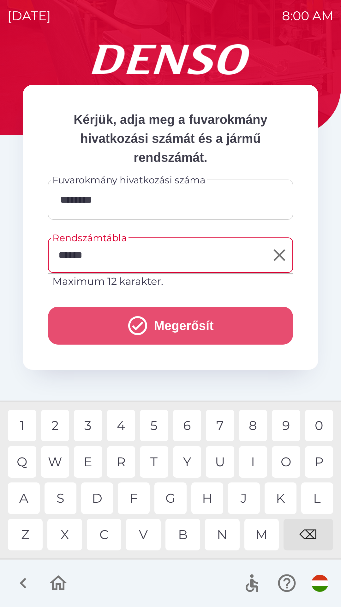
click at [200, 324] on button "Megerősít" at bounding box center [170, 326] width 245 height 38
